Goal: Task Accomplishment & Management: Manage account settings

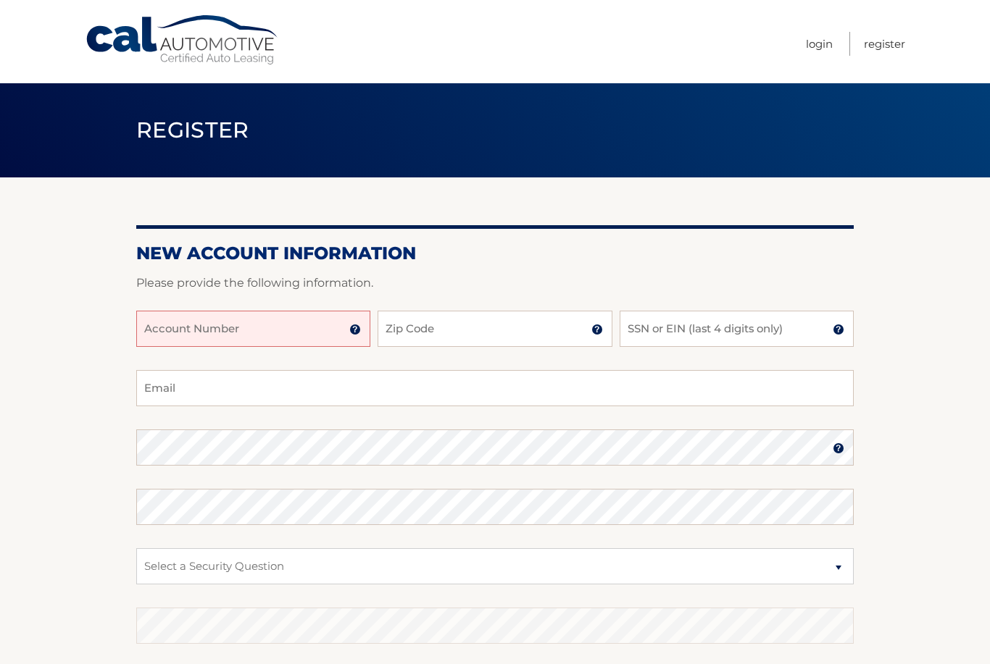
click at [298, 330] on input "Account Number" at bounding box center [253, 329] width 234 height 36
type input "44455981238"
click at [503, 325] on input "Zip Code" at bounding box center [494, 329] width 234 height 36
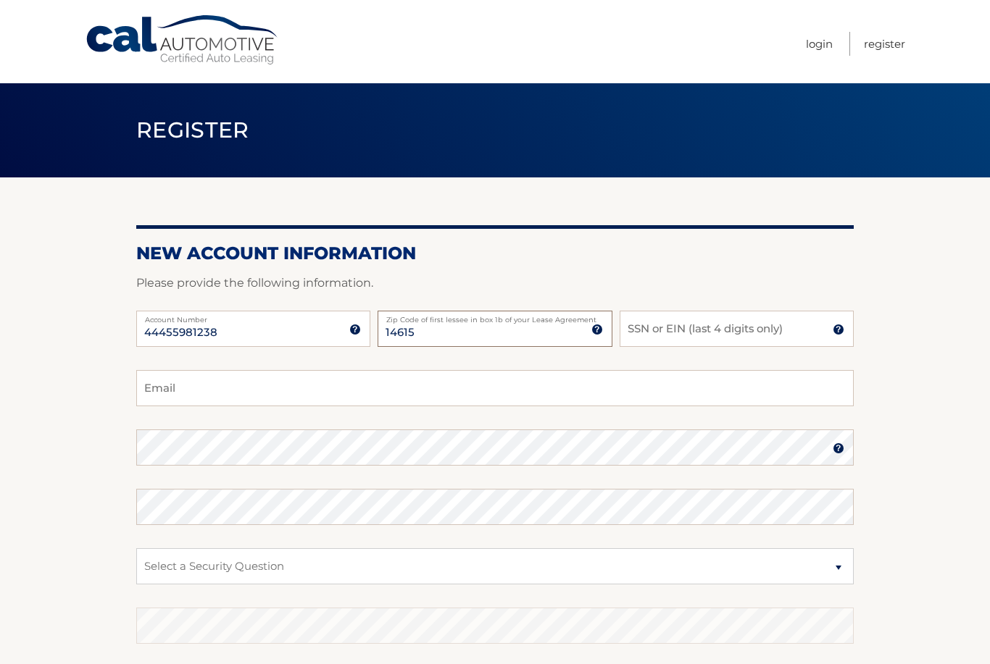
type input "14615"
click at [719, 333] on input "SSN or EIN (last 4 digits only)" at bounding box center [736, 329] width 234 height 36
type input "8660"
click at [470, 385] on input "Email" at bounding box center [494, 388] width 717 height 36
type input "dperuzzini4@gmail.com"
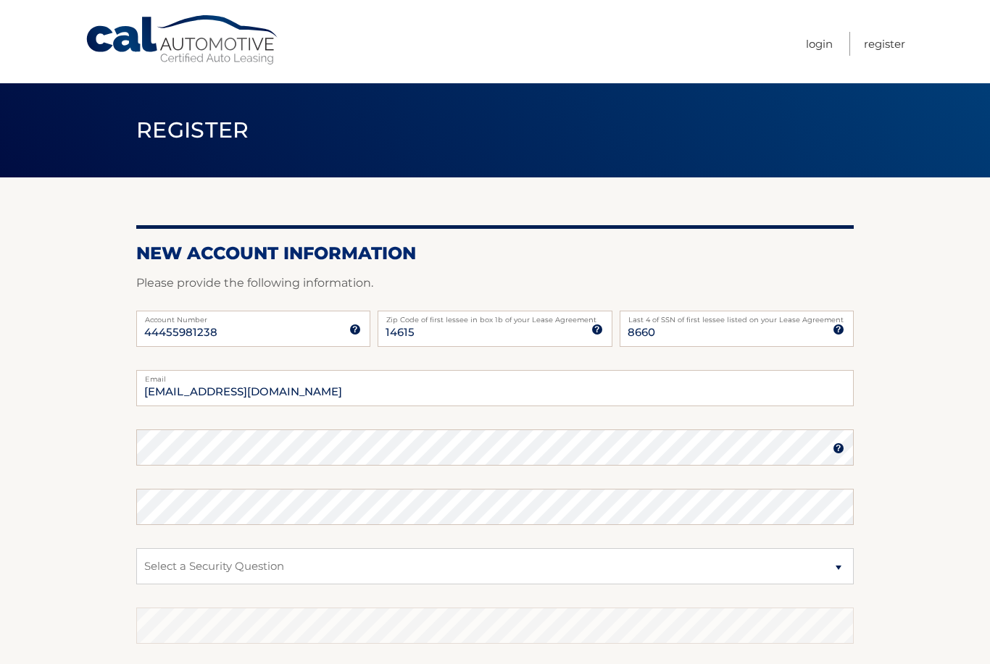
click at [678, 419] on fieldset "dperuzzini4@gmail.com Email Password Password should be a minimum of 6 characte…" at bounding box center [494, 556] width 717 height 373
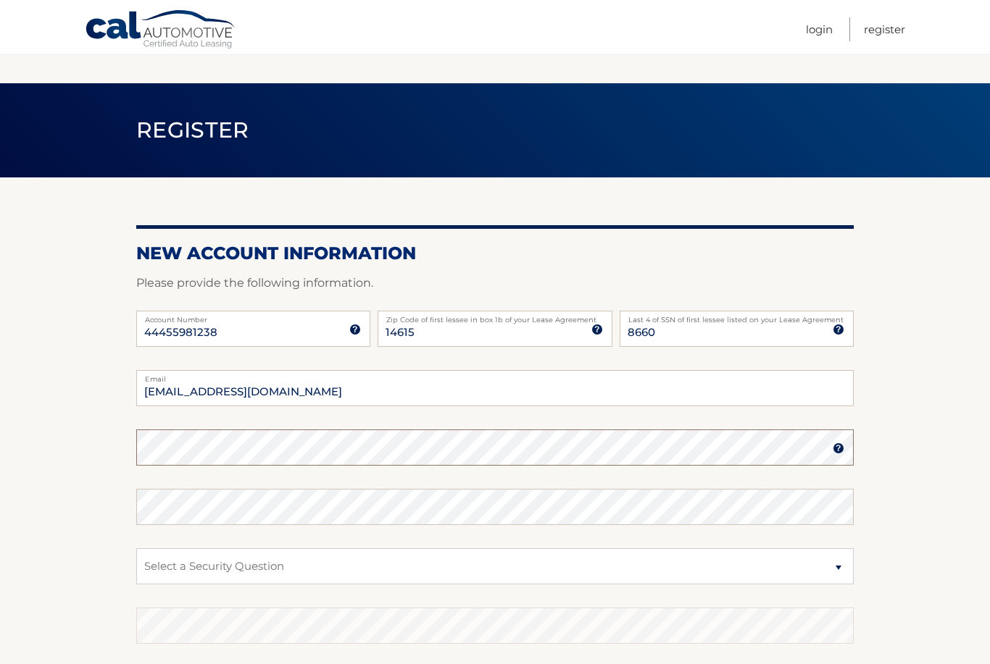
scroll to position [4, 0]
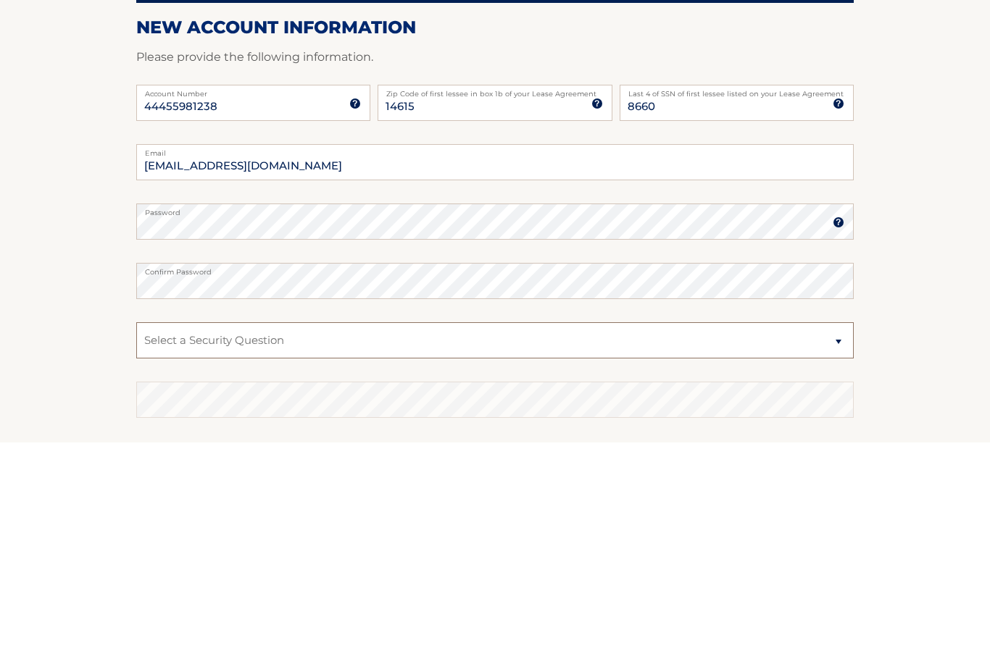
click at [830, 544] on select "Select a Security Question What was the name of your elementary school? What is…" at bounding box center [494, 562] width 717 height 36
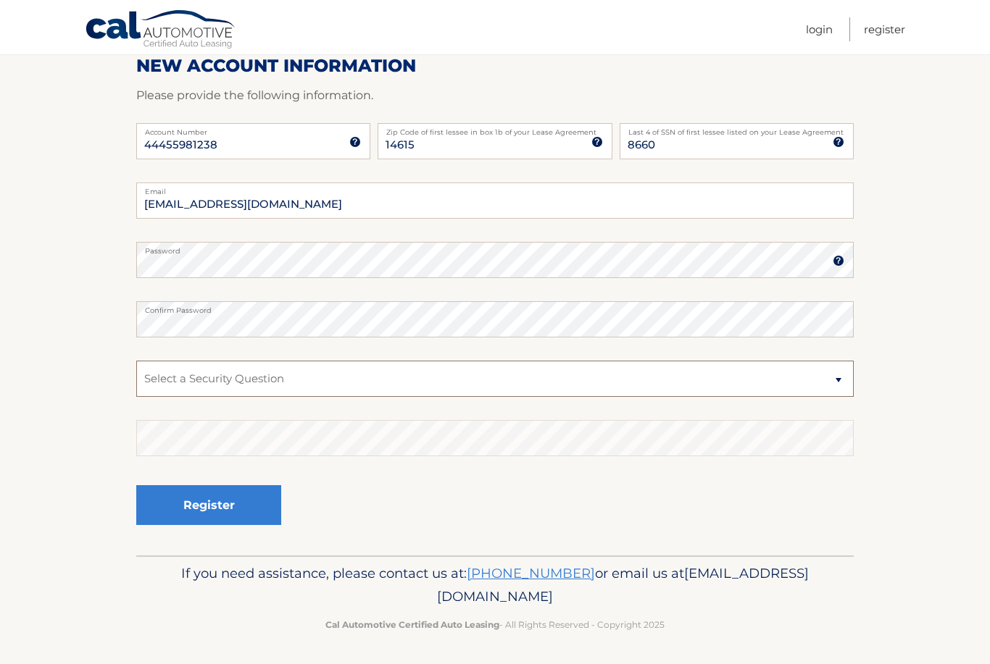
select select "5"
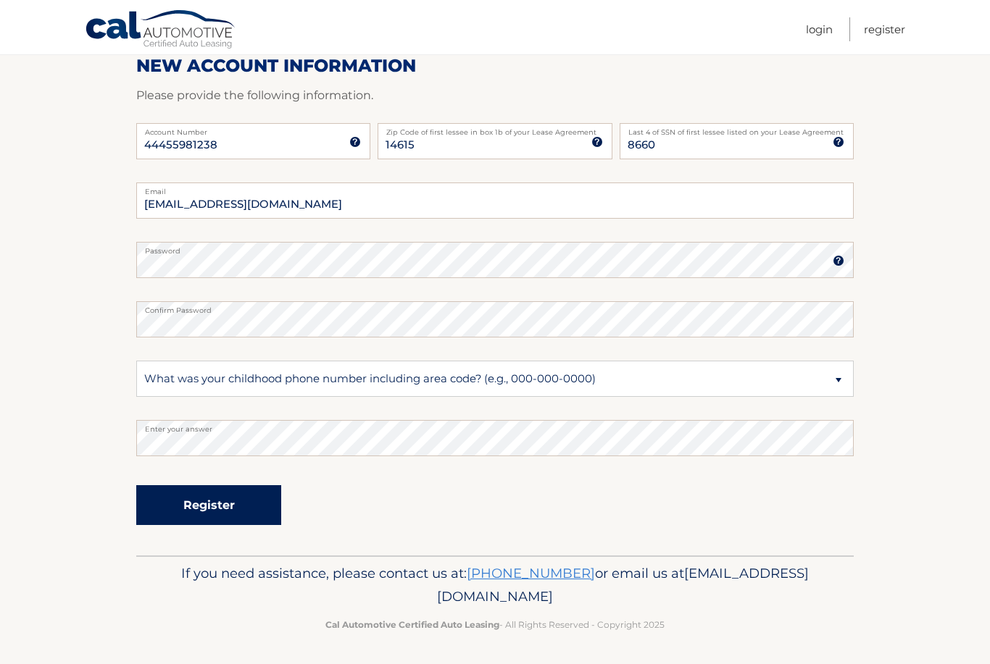
click at [259, 517] on button "Register" at bounding box center [208, 505] width 145 height 40
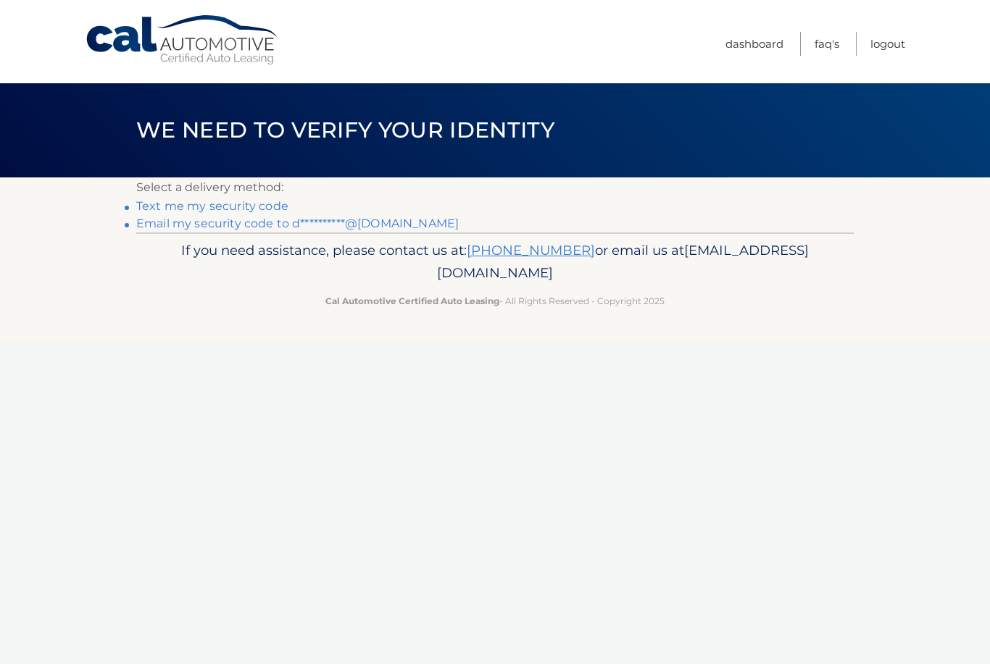
click at [232, 206] on link "Text me my security code" at bounding box center [212, 206] width 152 height 14
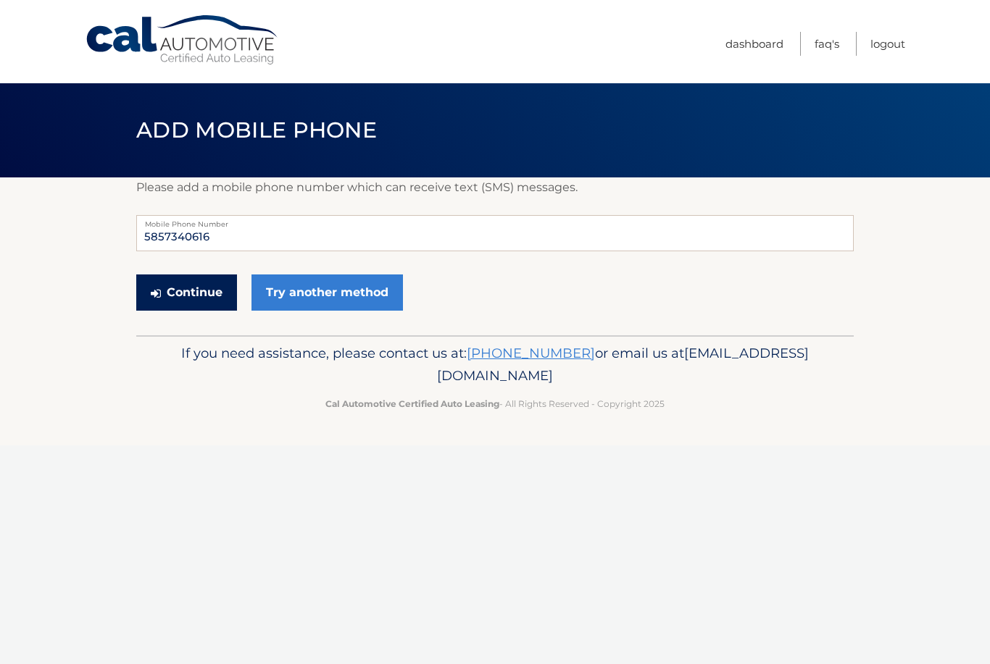
click at [201, 285] on button "Continue" at bounding box center [186, 293] width 101 height 36
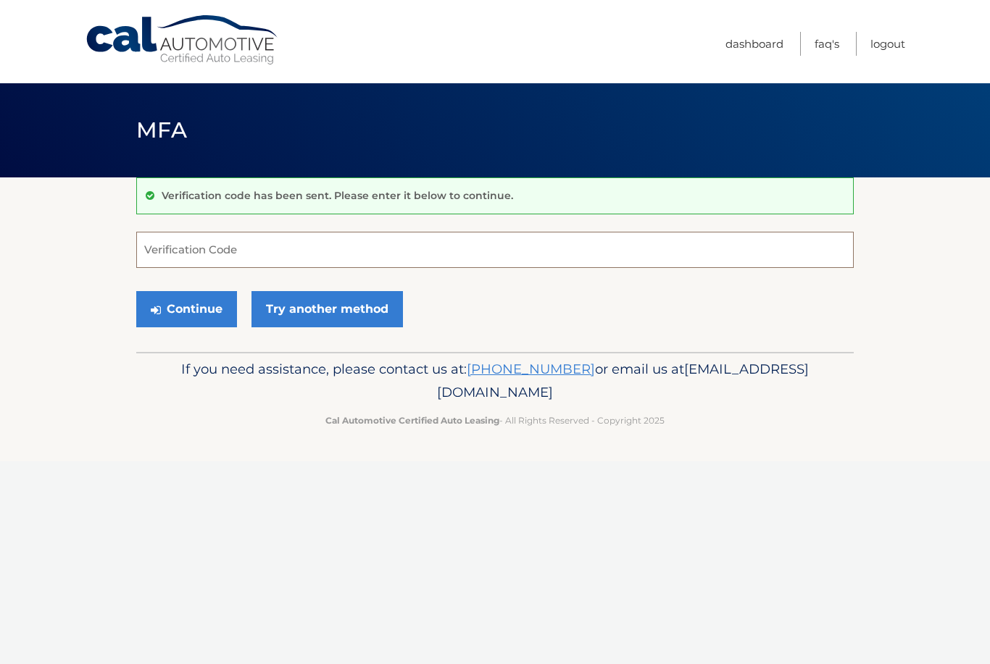
click at [233, 257] on input "Verification Code" at bounding box center [494, 250] width 717 height 36
type input "589939"
click at [195, 312] on button "Continue" at bounding box center [186, 309] width 101 height 36
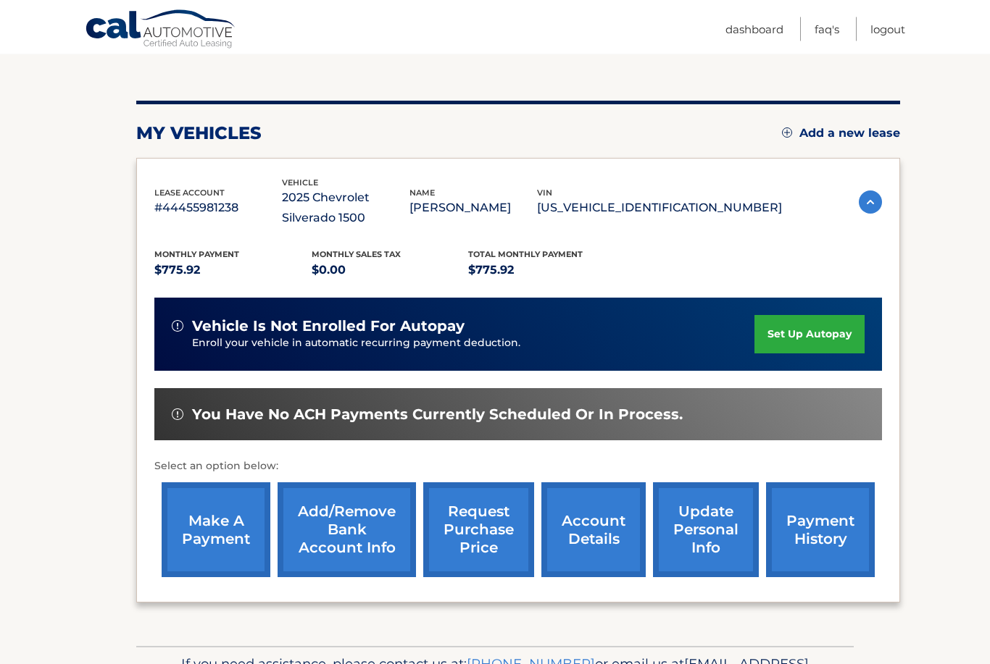
scroll to position [144, 0]
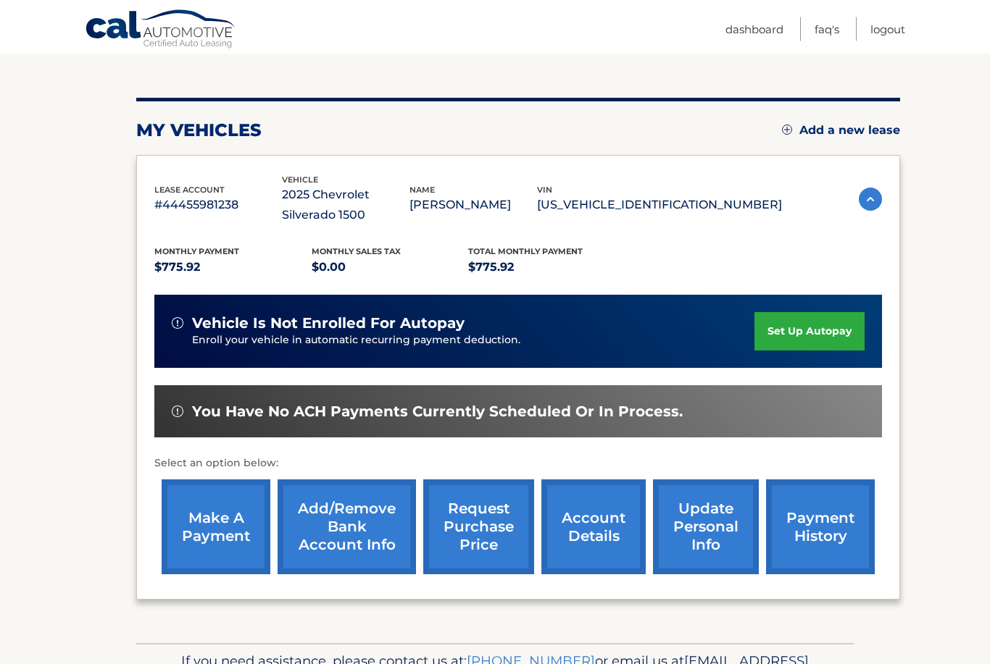
click at [836, 330] on link "set up autopay" at bounding box center [809, 332] width 110 height 38
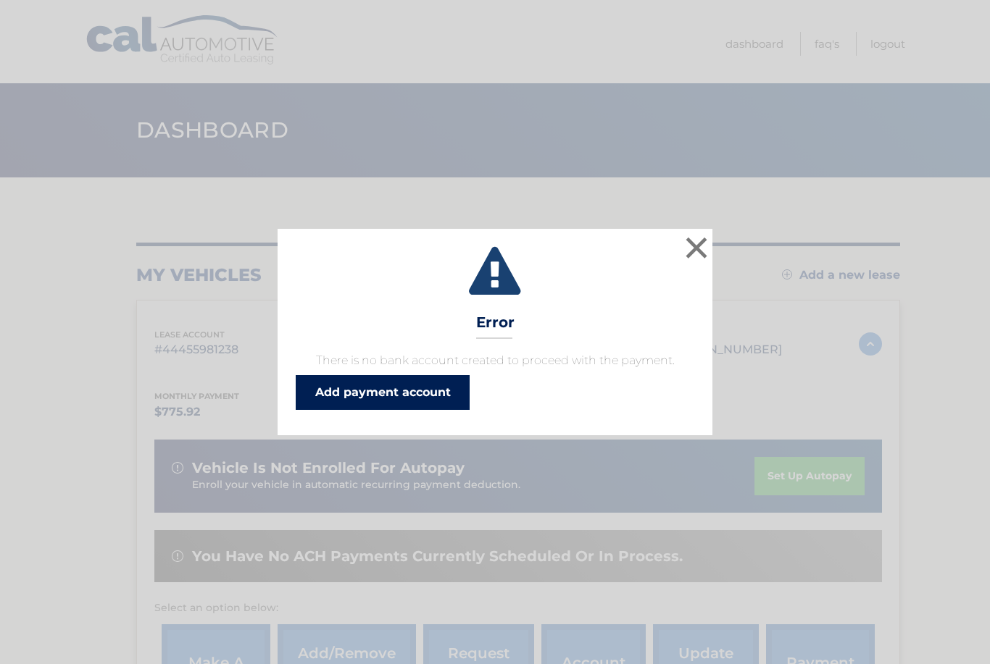
click at [390, 400] on link "Add payment account" at bounding box center [383, 392] width 174 height 35
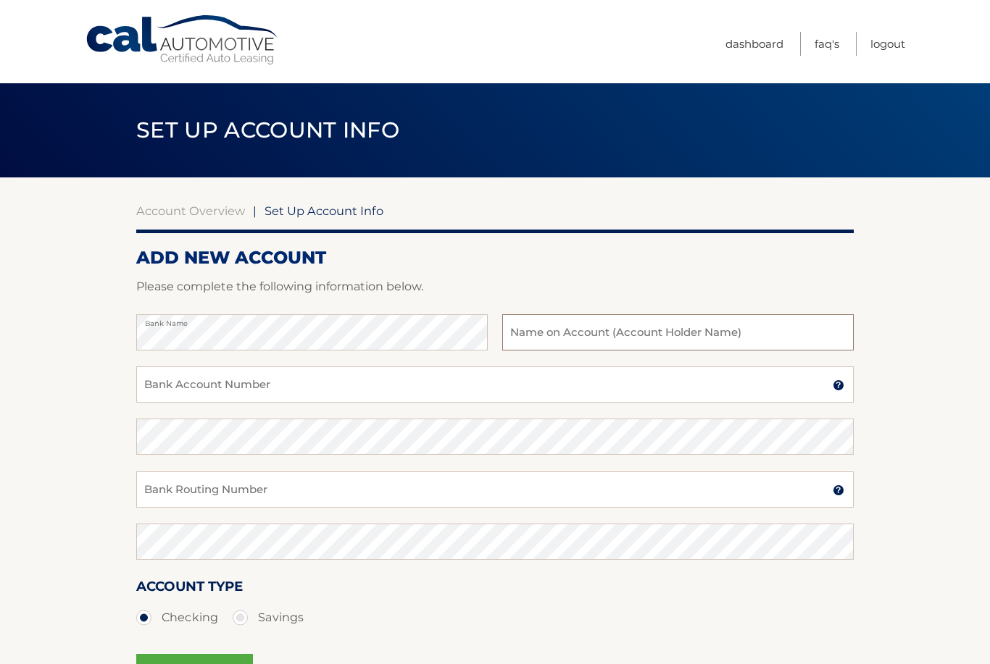
click at [535, 331] on input "text" at bounding box center [677, 332] width 351 height 36
click at [630, 331] on input "text" at bounding box center [677, 332] width 351 height 36
type input "T"
type input "[PERSON_NAME]"
click at [381, 383] on input "Bank Account Number" at bounding box center [494, 385] width 717 height 36
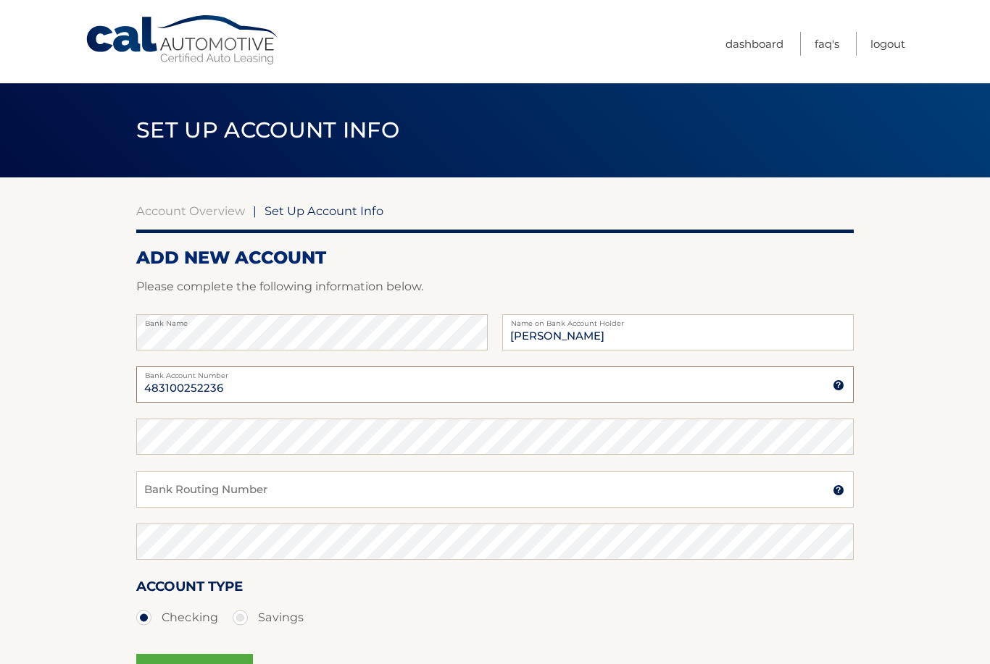
type input "483100252236"
click at [647, 492] on input "Bank Routing Number" at bounding box center [494, 490] width 717 height 36
type input "021000322"
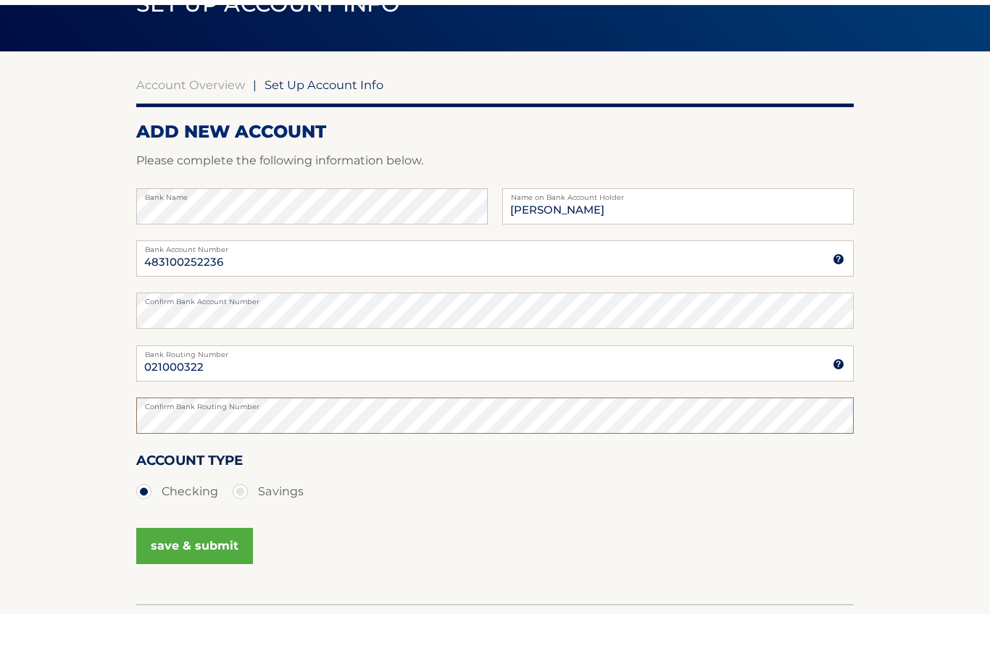
scroll to position [77, 0]
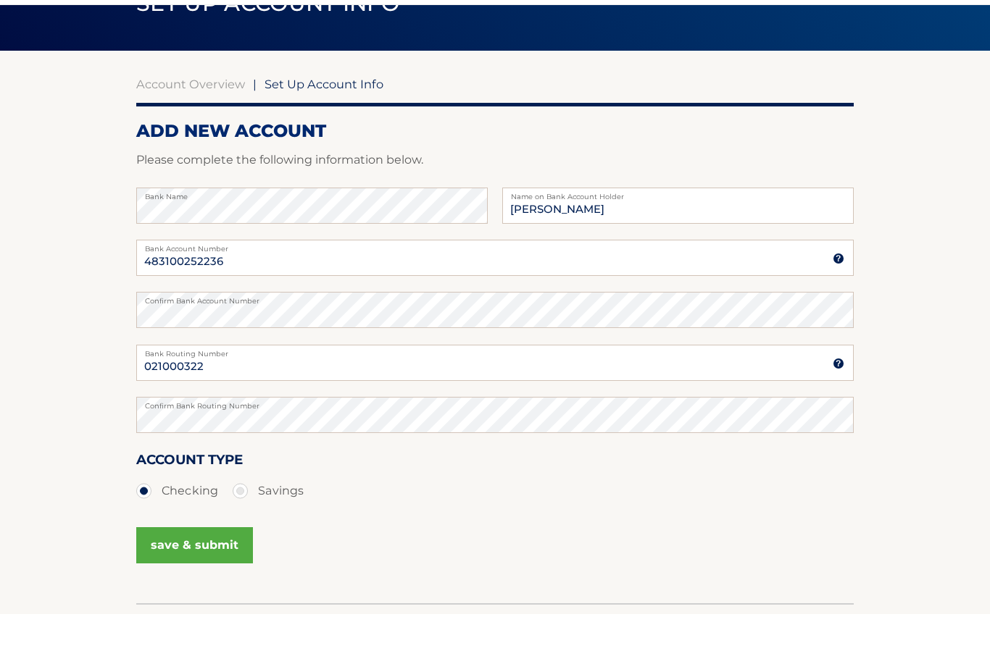
click at [189, 548] on html "Cal Automotive Menu Dashboard FAQ's Logout |" at bounding box center [495, 255] width 990 height 664
click at [189, 577] on button "save & submit" at bounding box center [194, 595] width 117 height 36
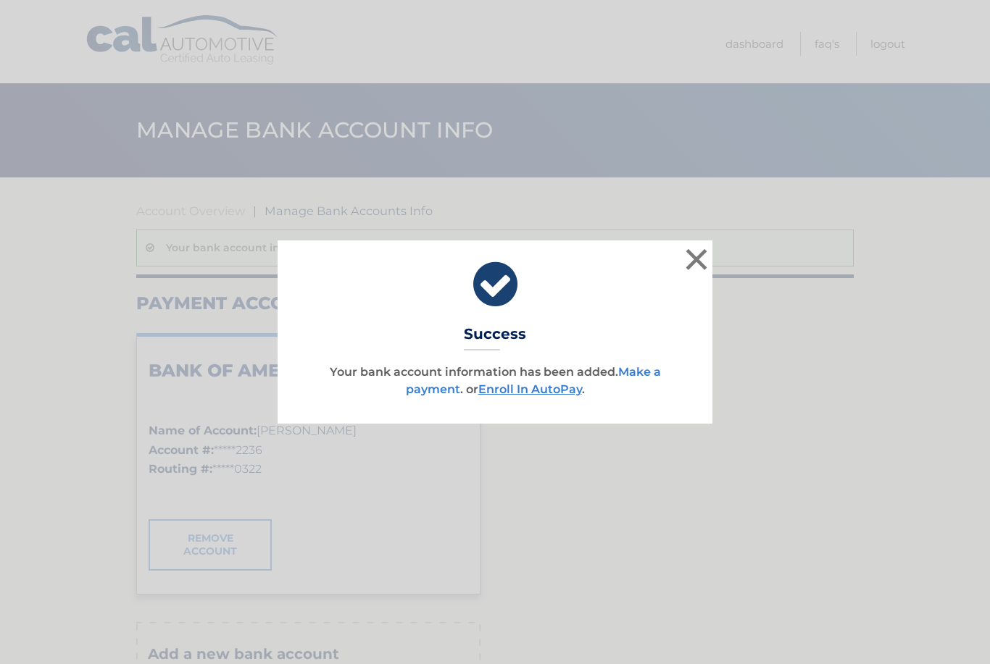
click at [648, 369] on link "Make a payment" at bounding box center [533, 380] width 255 height 31
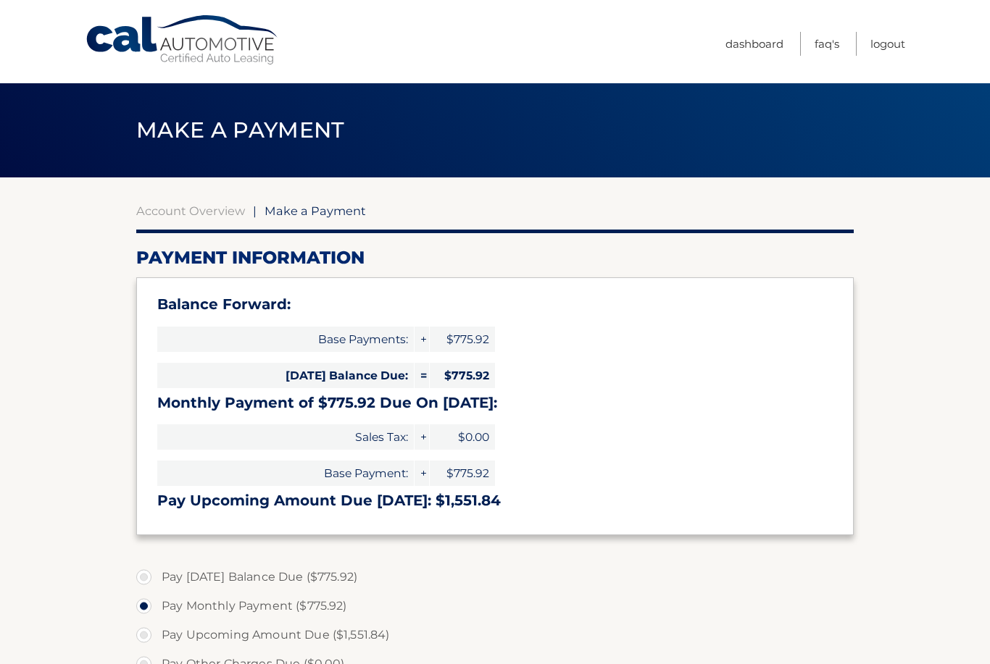
select select "ZDZhMTI1ZmMtMGE1Yy00YTBlLWIwODYtYzI4Njg3ZDEyMjE2"
click at [560, 366] on div "Balance Forward: Base Payments: + $775.92 [DATE] Balance Due: = $775.92 Monthly…" at bounding box center [494, 405] width 717 height 257
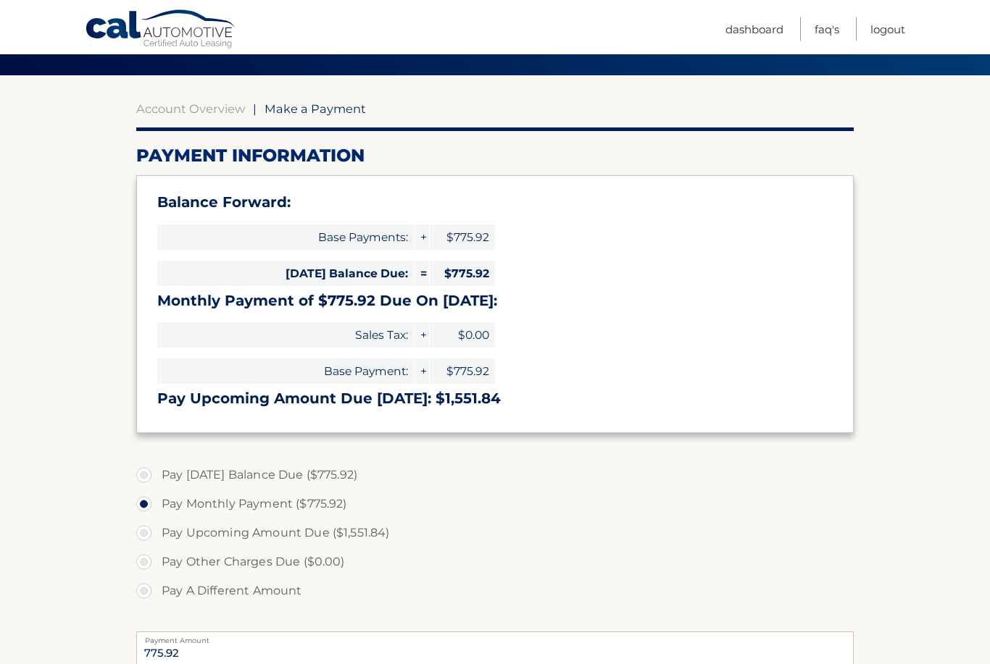
scroll to position [103, 0]
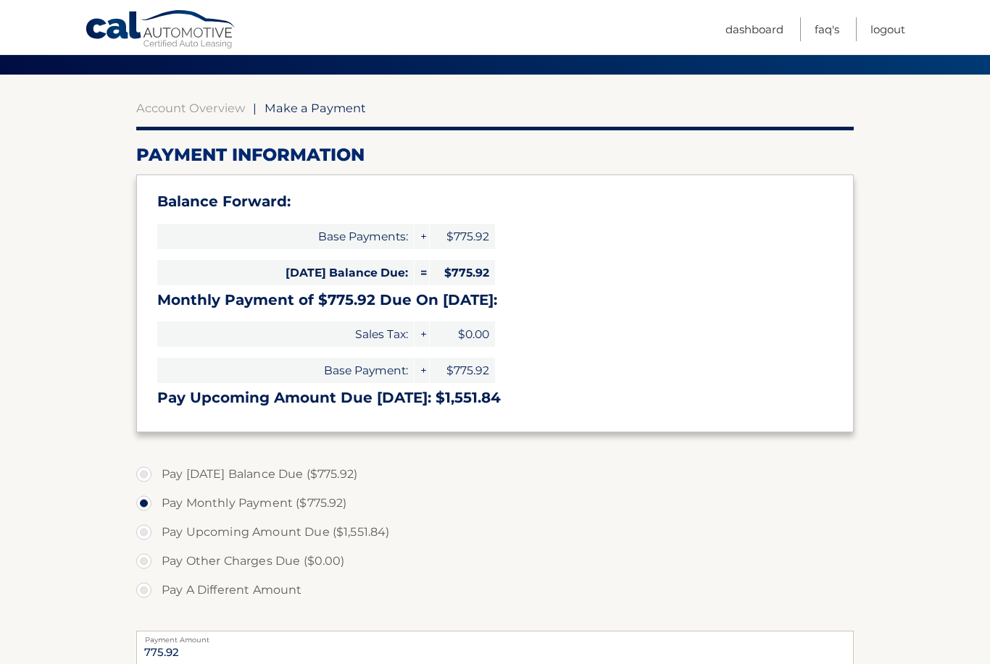
click at [146, 477] on label "Pay [DATE] Balance Due ($775.92)" at bounding box center [494, 474] width 717 height 29
click at [146, 477] on input "Pay [DATE] Balance Due ($775.92)" at bounding box center [149, 471] width 14 height 23
radio input "true"
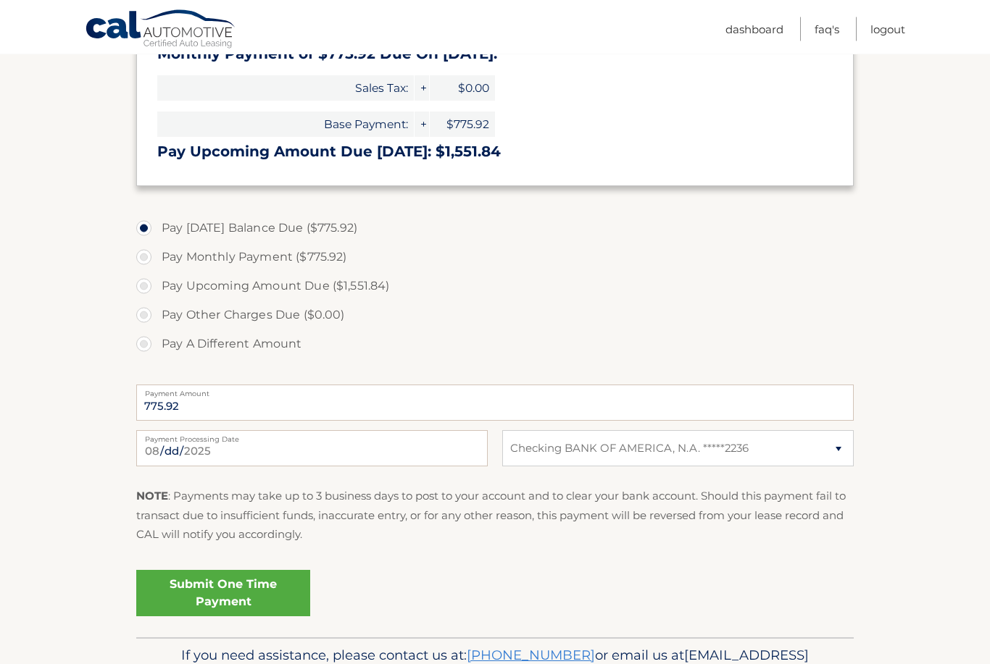
scroll to position [349, 0]
click at [251, 596] on link "Submit One Time Payment" at bounding box center [223, 593] width 174 height 46
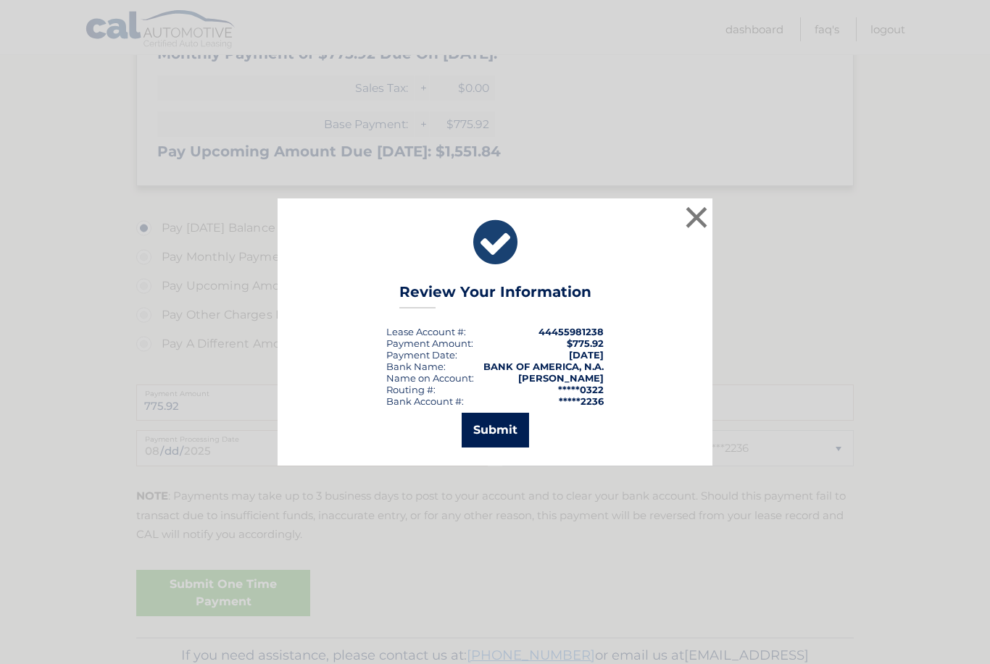
click at [491, 448] on button "Submit" at bounding box center [495, 430] width 67 height 35
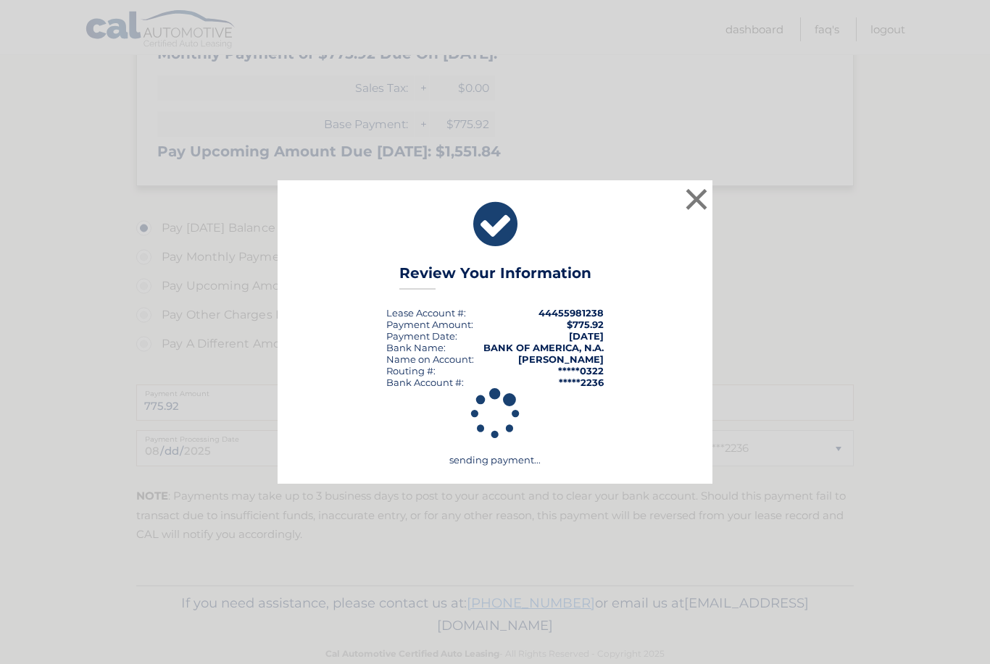
scroll to position [330, 0]
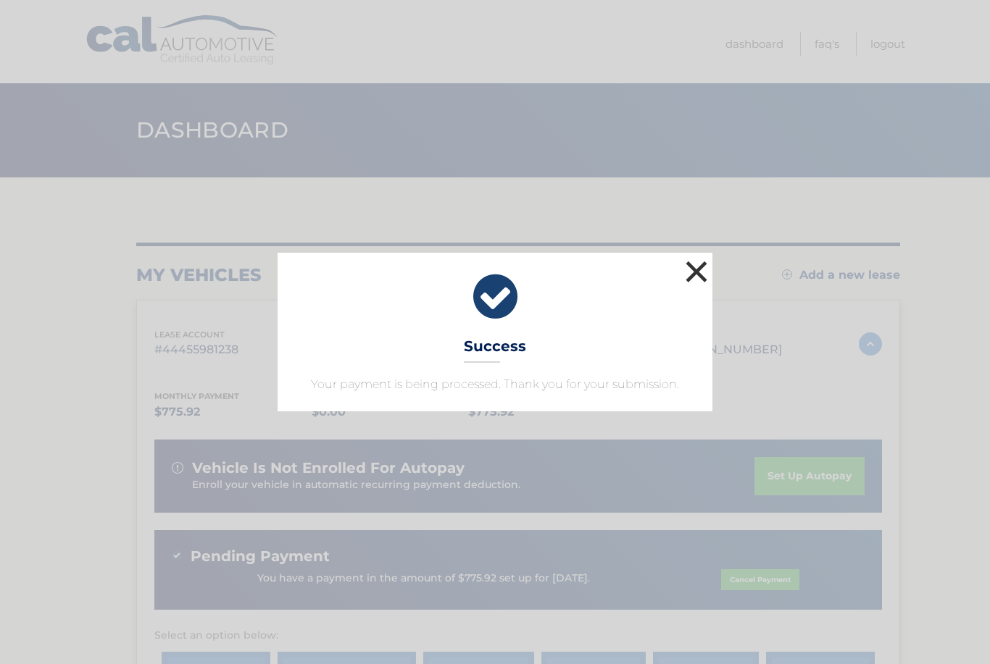
click at [700, 272] on button "×" at bounding box center [696, 271] width 29 height 29
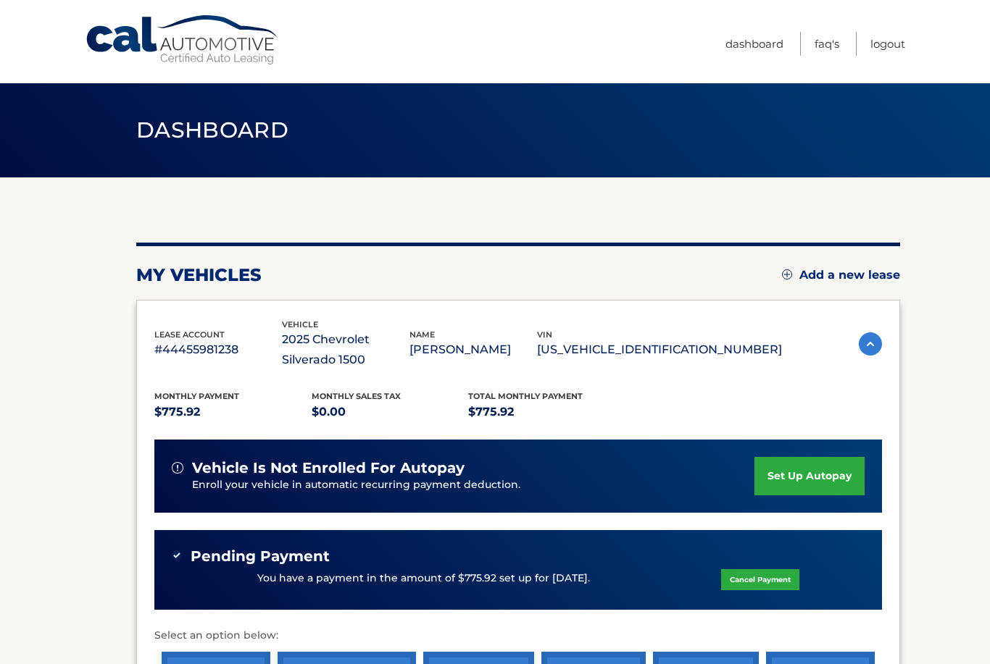
click at [815, 481] on link "set up autopay" at bounding box center [809, 476] width 110 height 38
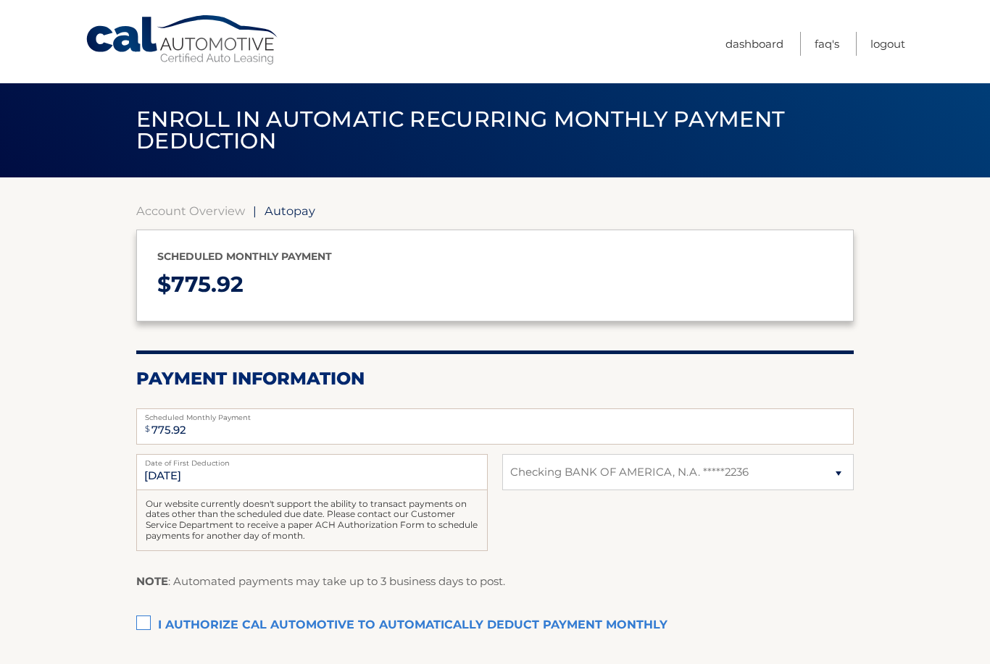
select select "ZDZhMTI1ZmMtMGE1Yy00YTBlLWIwODYtYzI4Njg3ZDEyMjE2"
click at [143, 620] on label "I authorize cal automotive to automatically deduct payment monthly This checkbo…" at bounding box center [494, 626] width 717 height 29
click at [0, 0] on input "I authorize cal automotive to automatically deduct payment monthly This checkbo…" at bounding box center [0, 0] width 0 height 0
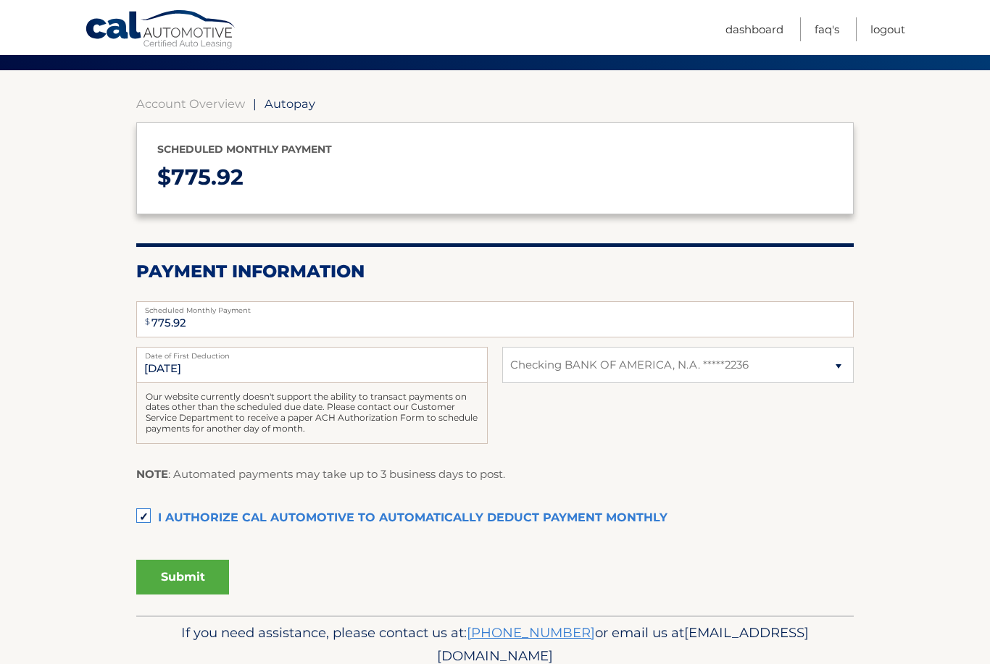
scroll to position [117, 0]
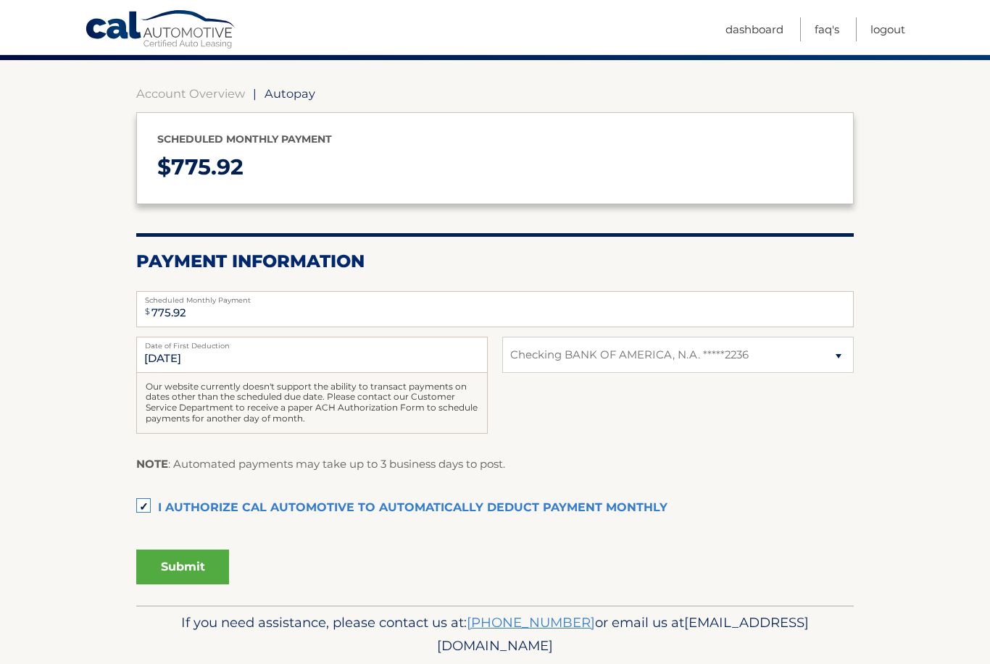
click at [178, 574] on button "Submit" at bounding box center [182, 567] width 93 height 35
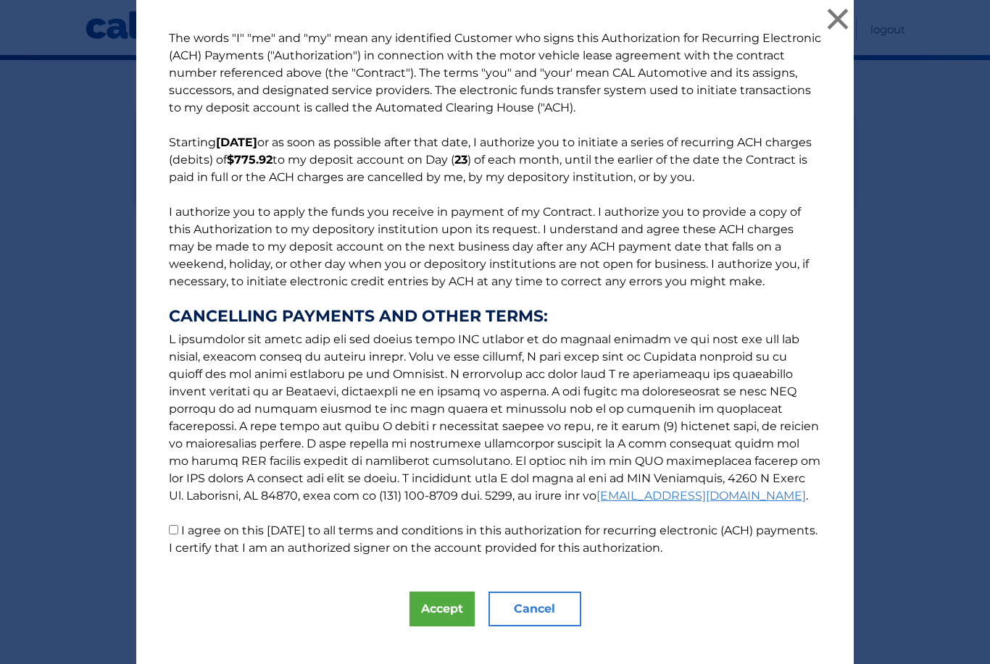
click at [172, 535] on input "I agree on this 08/30/2025 to all terms and conditions in this authorization fo…" at bounding box center [173, 529] width 9 height 9
checkbox input "true"
click at [443, 622] on button "Accept" at bounding box center [441, 609] width 65 height 35
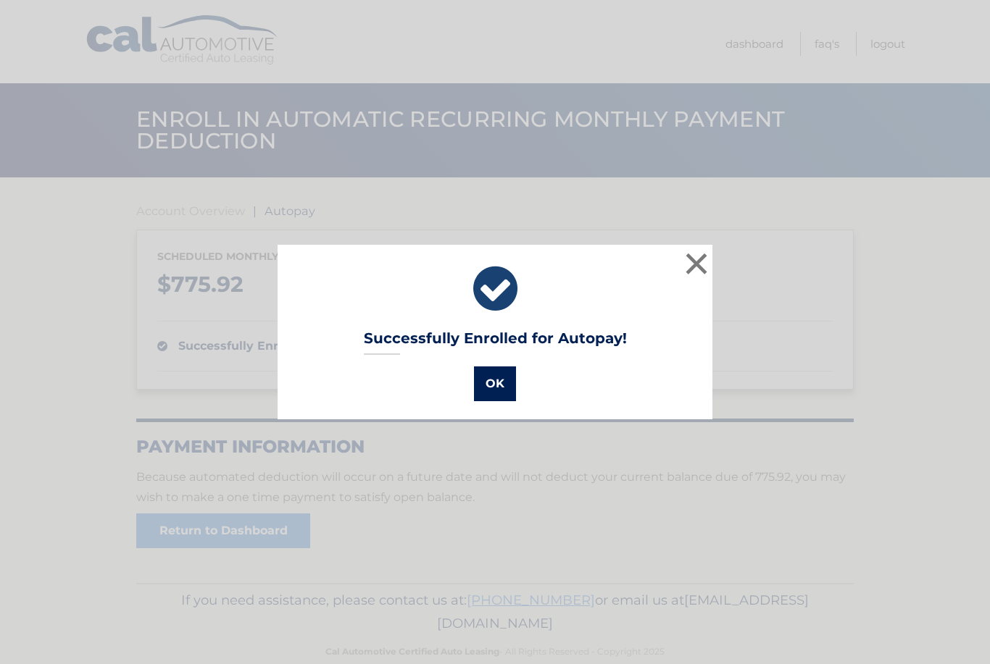
click at [494, 389] on button "OK" at bounding box center [495, 384] width 42 height 35
